Goal: Information Seeking & Learning: Learn about a topic

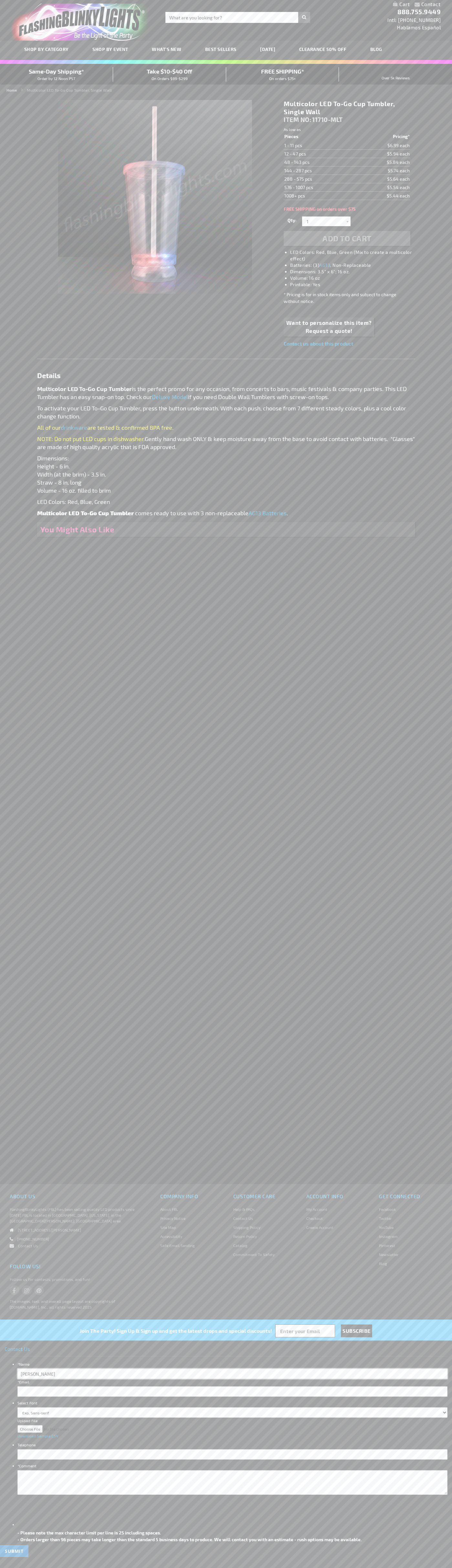
type input "[PERSON_NAME]"
